Goal: Navigation & Orientation: Go to known website

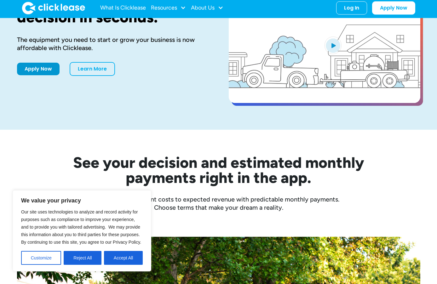
scroll to position [115, 0]
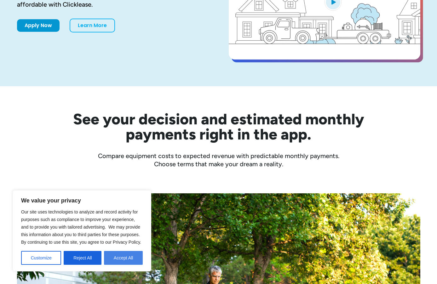
click at [120, 259] on button "Accept All" at bounding box center [123, 258] width 39 height 14
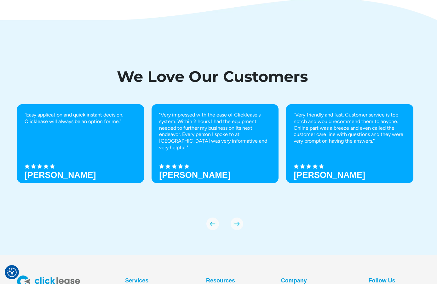
scroll to position [2183, 0]
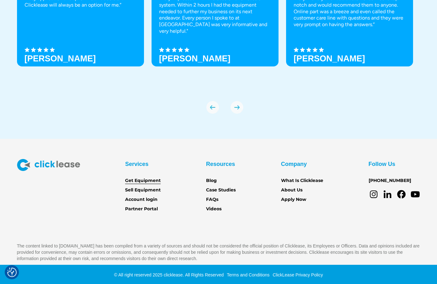
click at [137, 183] on link "Get Equipment" at bounding box center [143, 181] width 36 height 7
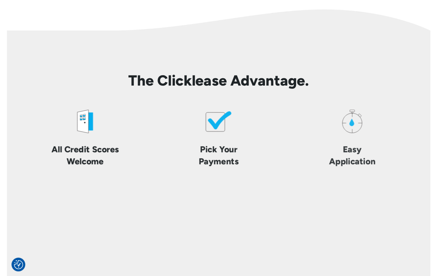
scroll to position [1472, 0]
